Goal: Transaction & Acquisition: Book appointment/travel/reservation

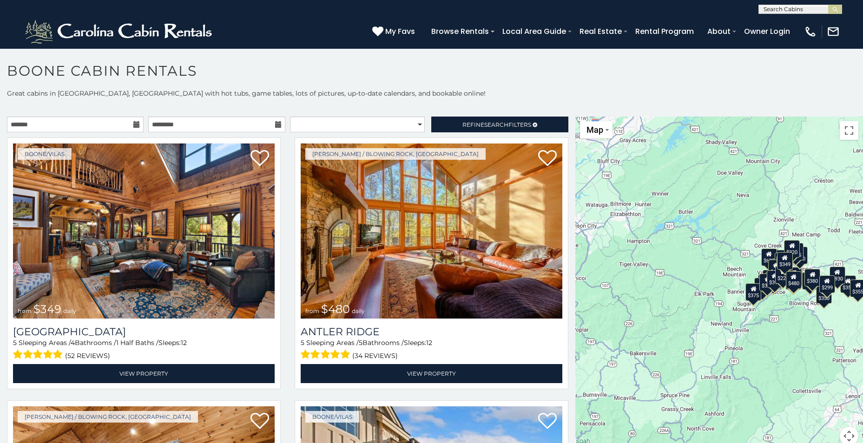
click at [135, 124] on icon at bounding box center [136, 124] width 7 height 7
click at [133, 122] on icon at bounding box center [136, 124] width 7 height 7
click at [134, 130] on input "text" at bounding box center [75, 125] width 137 height 16
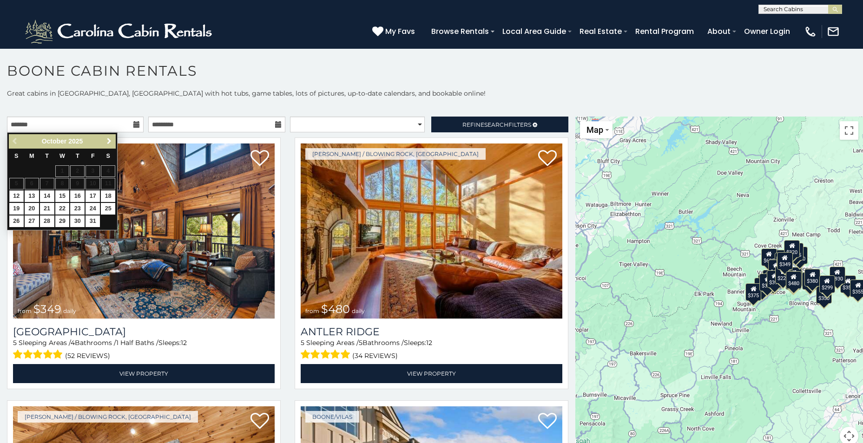
click at [110, 139] on span "Next" at bounding box center [108, 141] width 7 height 7
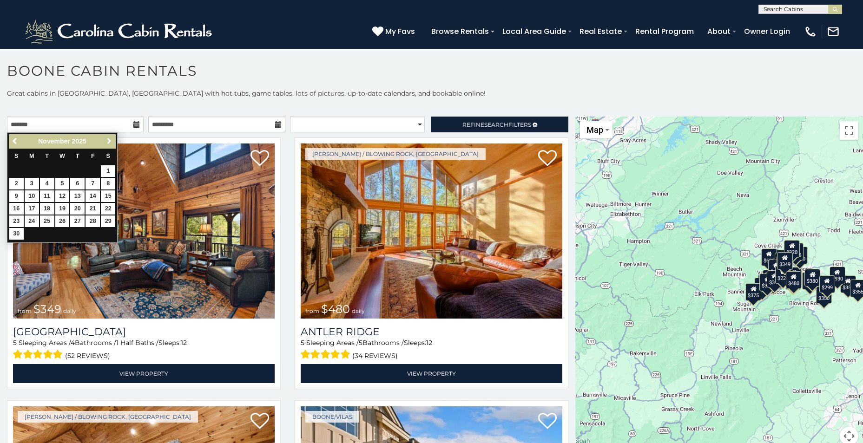
click at [110, 139] on span "Next" at bounding box center [108, 141] width 7 height 7
click at [107, 144] on span "Next" at bounding box center [108, 141] width 7 height 7
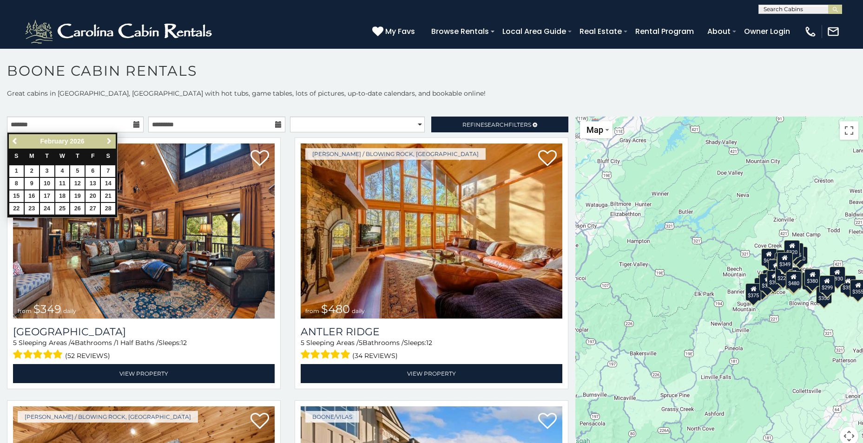
click at [107, 144] on span "Next" at bounding box center [108, 141] width 7 height 7
click at [13, 140] on span "Previous" at bounding box center [15, 141] width 7 height 7
click at [91, 206] on link "27" at bounding box center [92, 209] width 14 height 12
type input "**********"
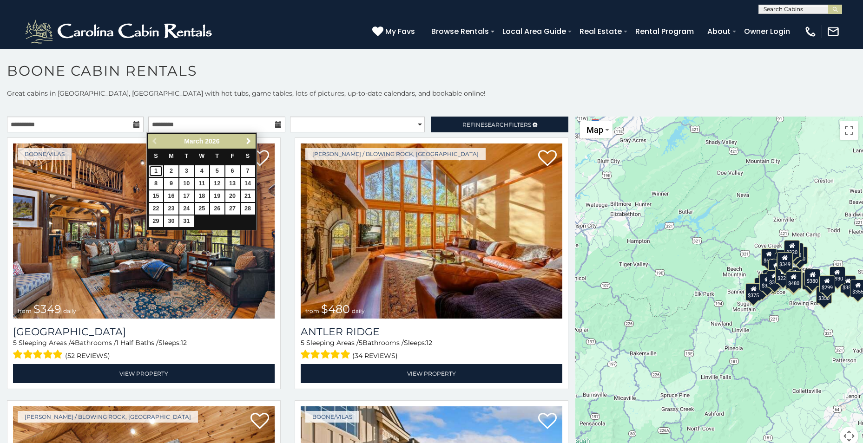
click at [158, 171] on link "1" at bounding box center [156, 171] width 14 height 12
type input "**********"
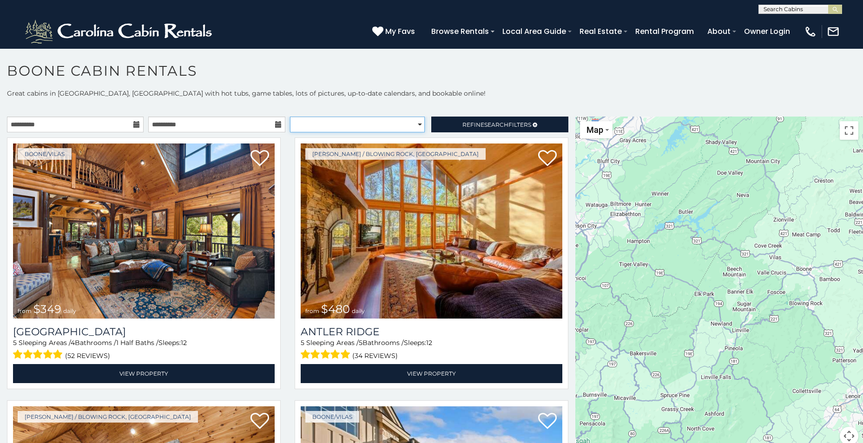
click at [389, 126] on select "**********" at bounding box center [357, 125] width 135 height 16
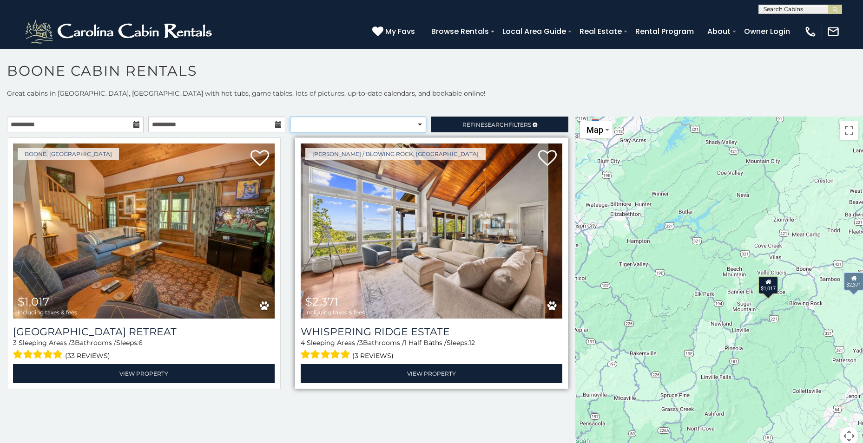
select select "*********"
click at [290, 117] on select "**********" at bounding box center [358, 125] width 136 height 16
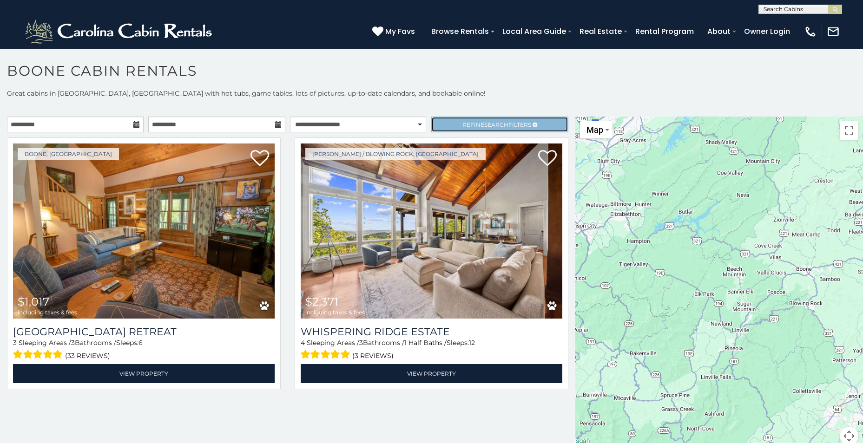
click at [465, 124] on span "Refine Search Filters" at bounding box center [496, 124] width 69 height 7
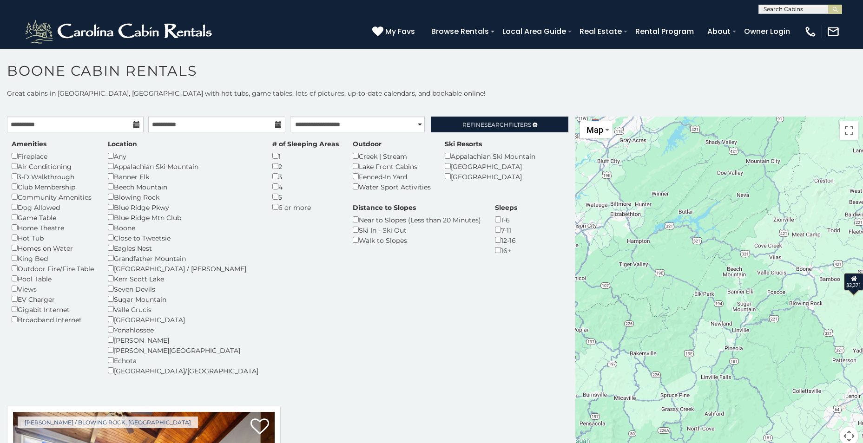
click at [497, 90] on p "Great cabins in Boone, NC with hot tubs, game tables, lots of pictures, up-to-d…" at bounding box center [431, 93] width 863 height 9
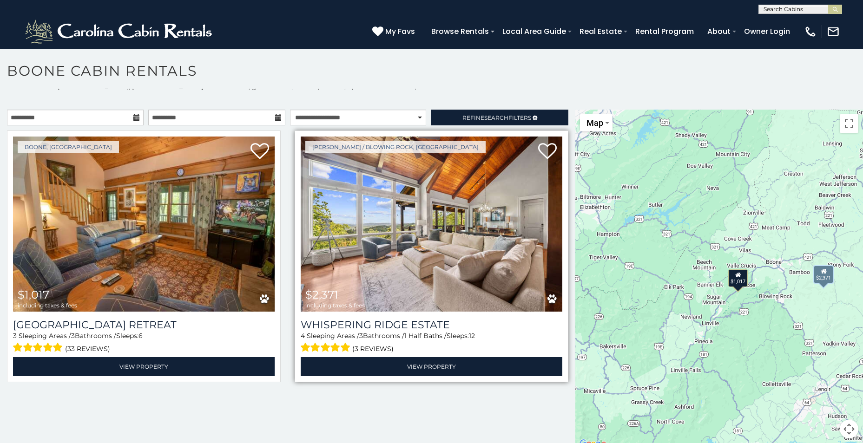
scroll to position [8, 0]
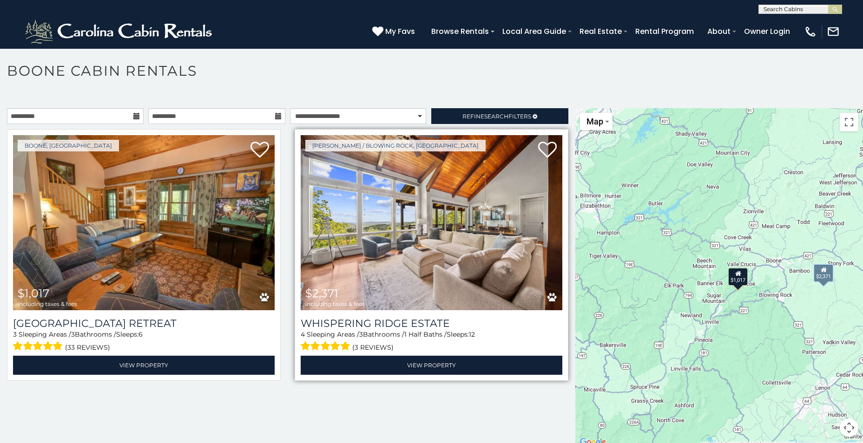
click at [502, 225] on img at bounding box center [432, 222] width 262 height 175
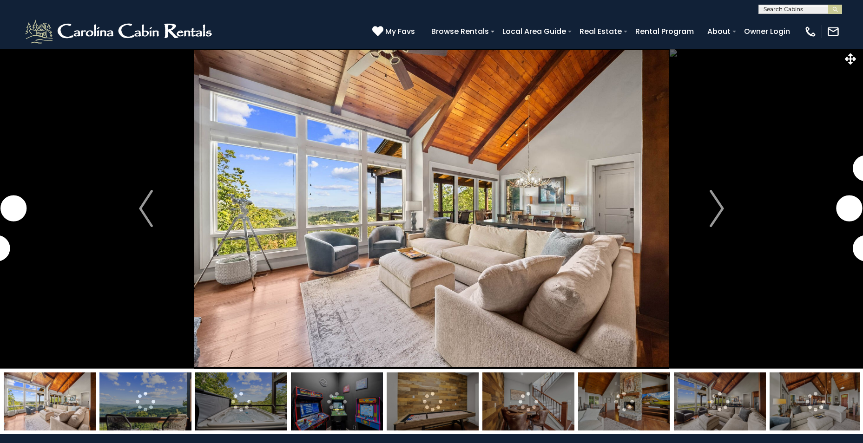
click at [718, 202] on img "Next" at bounding box center [717, 208] width 14 height 37
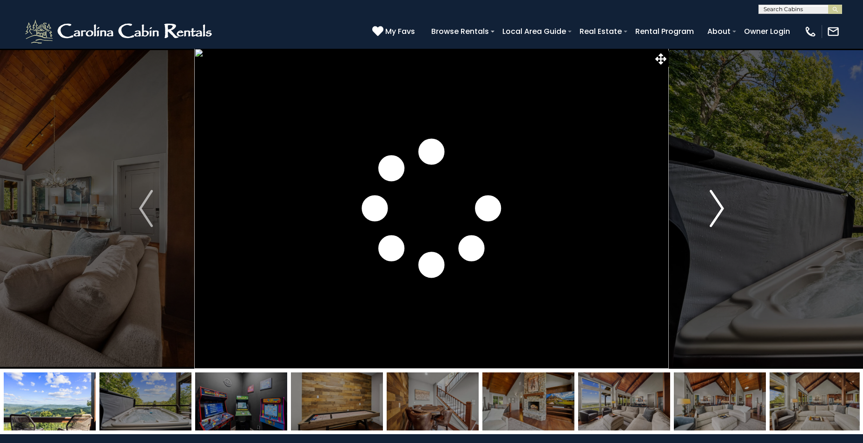
drag, startPoint x: 0, startPoint y: 0, endPoint x: 719, endPoint y: 202, distance: 746.9
click at [719, 202] on img "Next" at bounding box center [717, 208] width 14 height 37
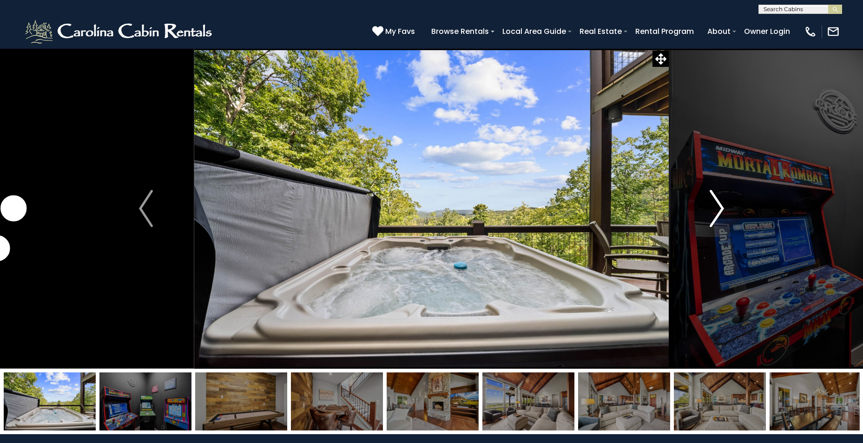
click at [719, 202] on img "Next" at bounding box center [717, 208] width 14 height 37
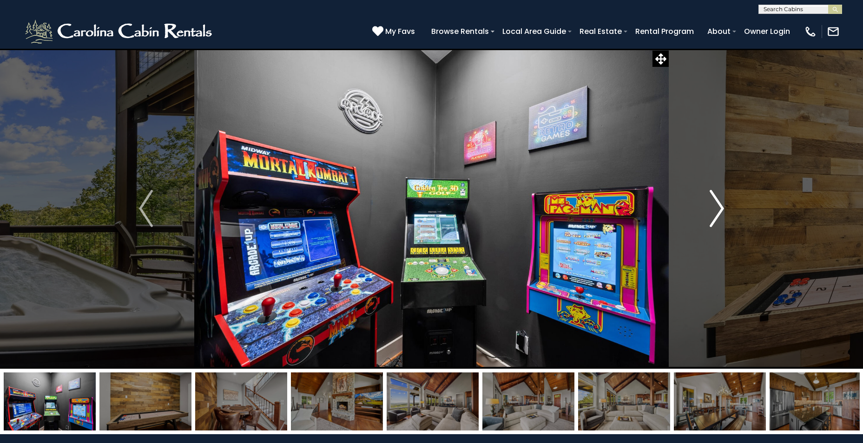
click at [719, 202] on img "Next" at bounding box center [717, 208] width 14 height 37
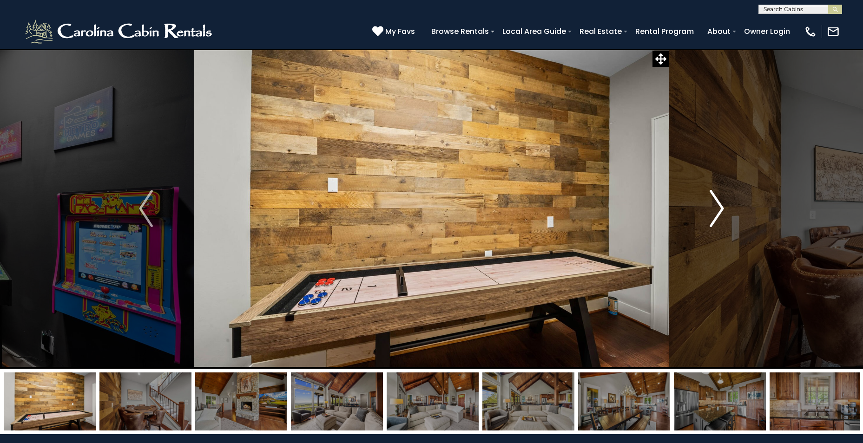
click at [719, 202] on img "Next" at bounding box center [717, 208] width 14 height 37
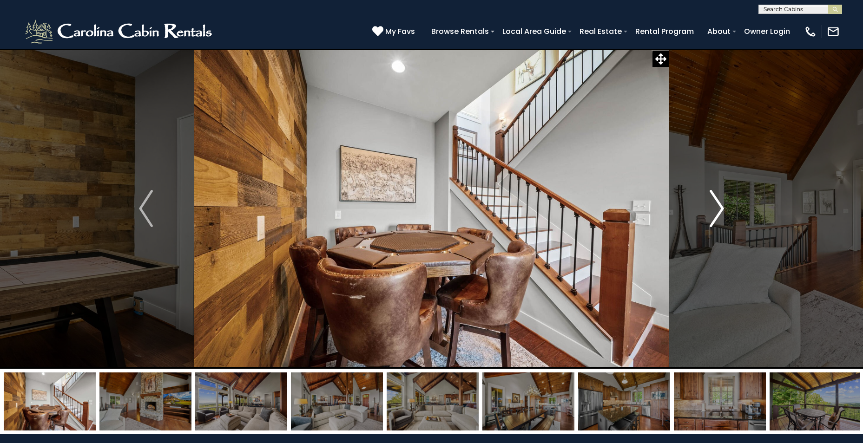
click at [719, 202] on img "Next" at bounding box center [717, 208] width 14 height 37
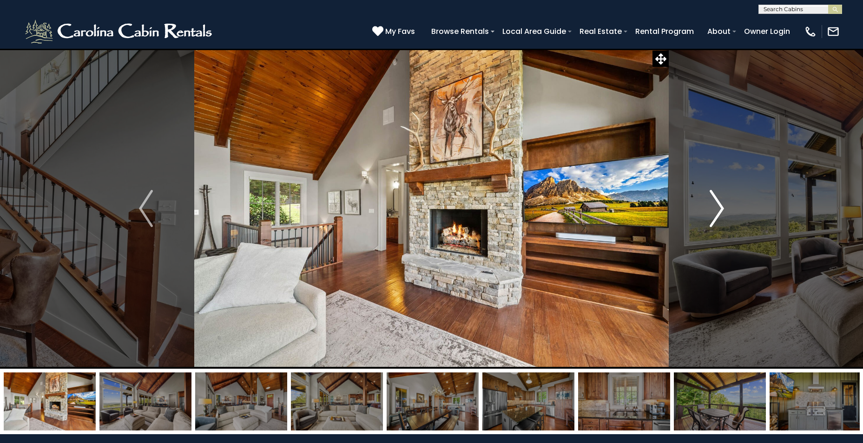
click at [719, 201] on img "Next" at bounding box center [717, 208] width 14 height 37
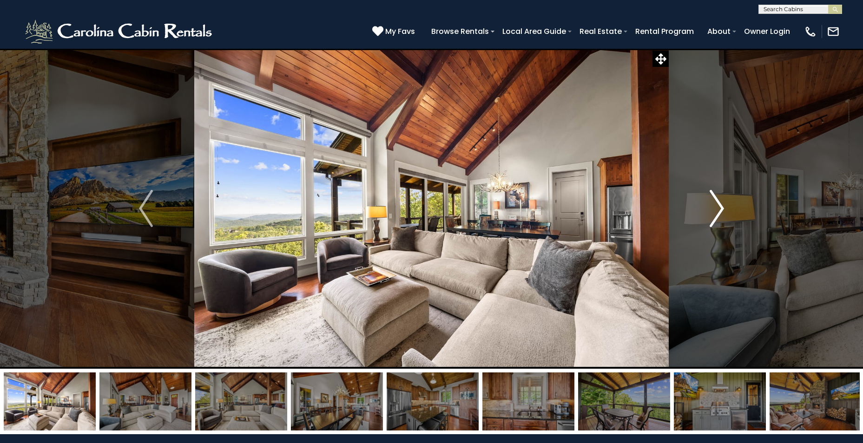
click at [719, 201] on img "Next" at bounding box center [717, 208] width 14 height 37
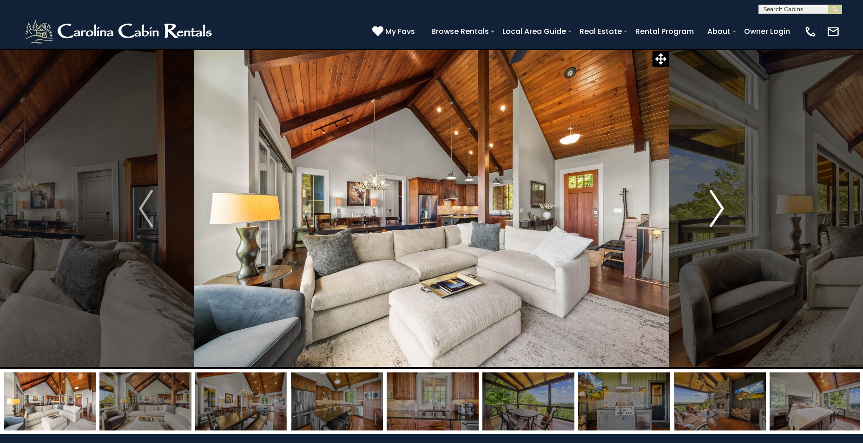
click at [719, 201] on img "Next" at bounding box center [717, 208] width 14 height 37
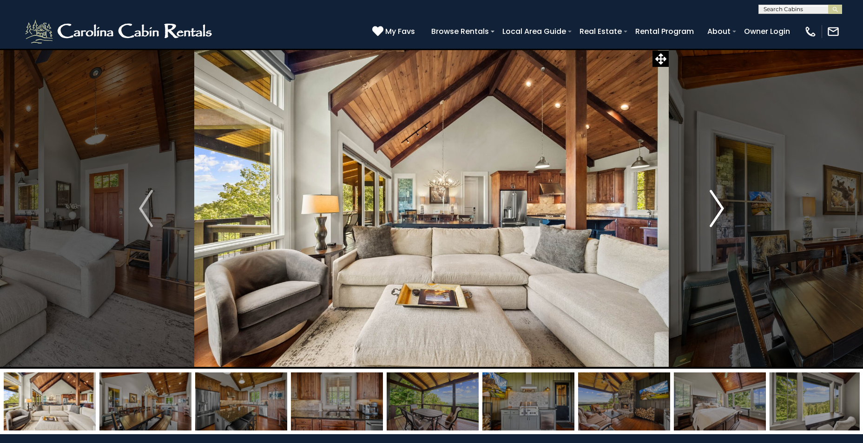
click at [719, 201] on img "Next" at bounding box center [717, 208] width 14 height 37
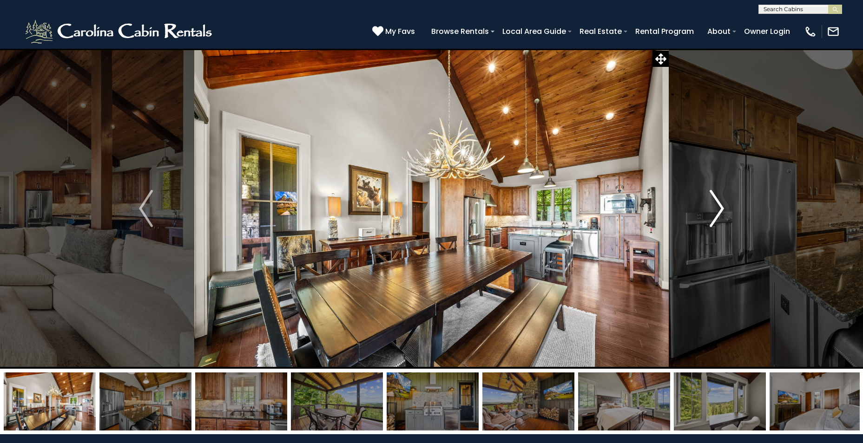
click at [725, 215] on button "Next" at bounding box center [717, 208] width 96 height 321
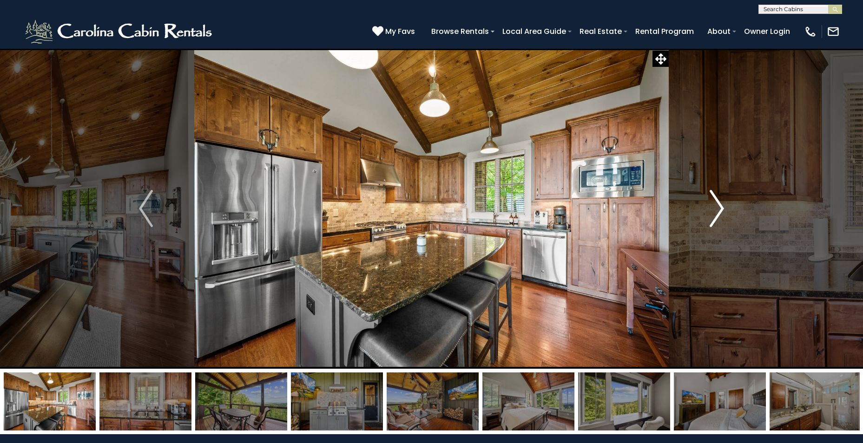
click at [725, 214] on button "Next" at bounding box center [717, 208] width 96 height 321
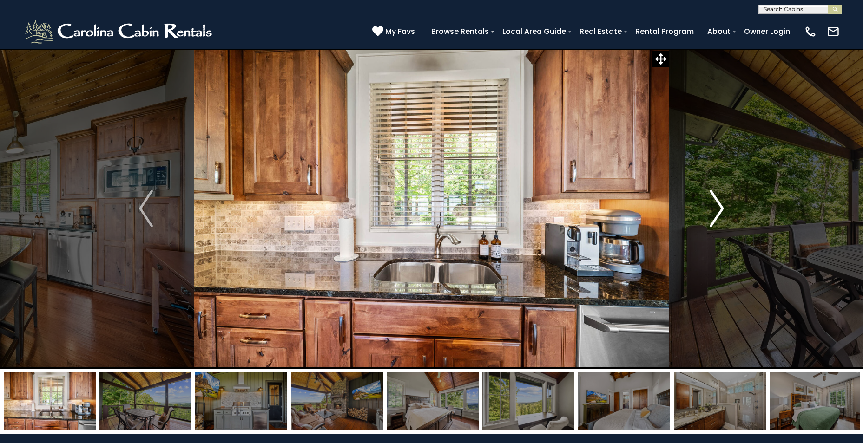
click at [725, 214] on button "Next" at bounding box center [717, 208] width 96 height 321
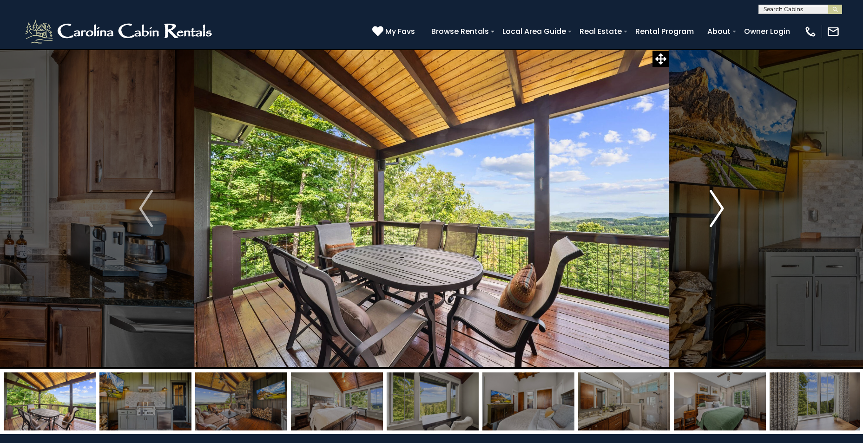
click at [725, 214] on button "Next" at bounding box center [717, 208] width 96 height 321
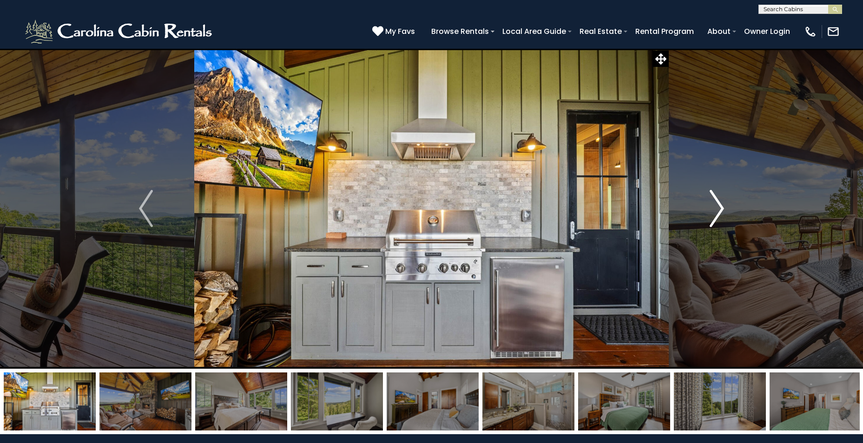
click at [725, 214] on button "Next" at bounding box center [717, 208] width 96 height 321
